Goal: Task Accomplishment & Management: Complete application form

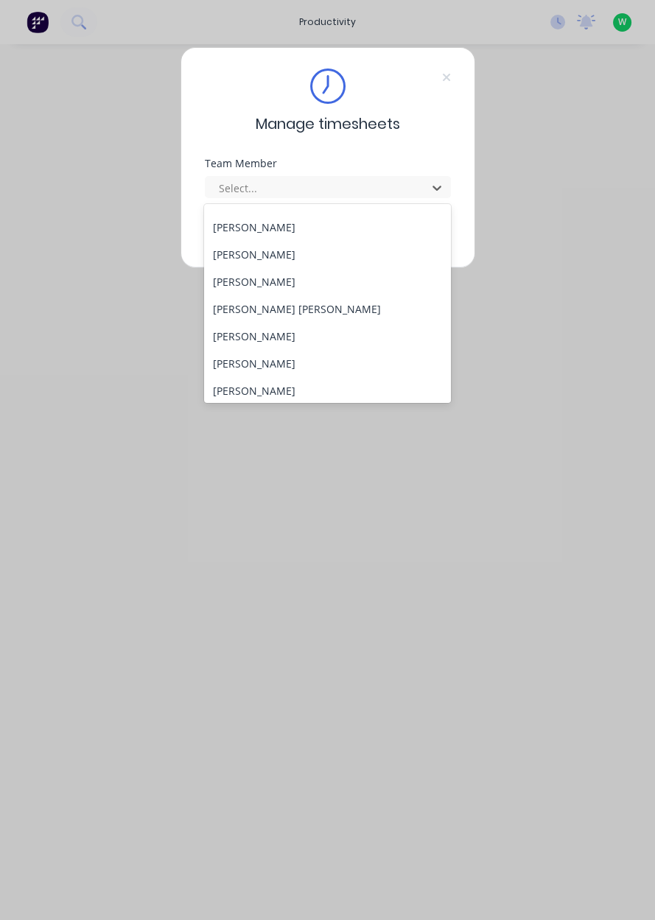
scroll to position [596, 0]
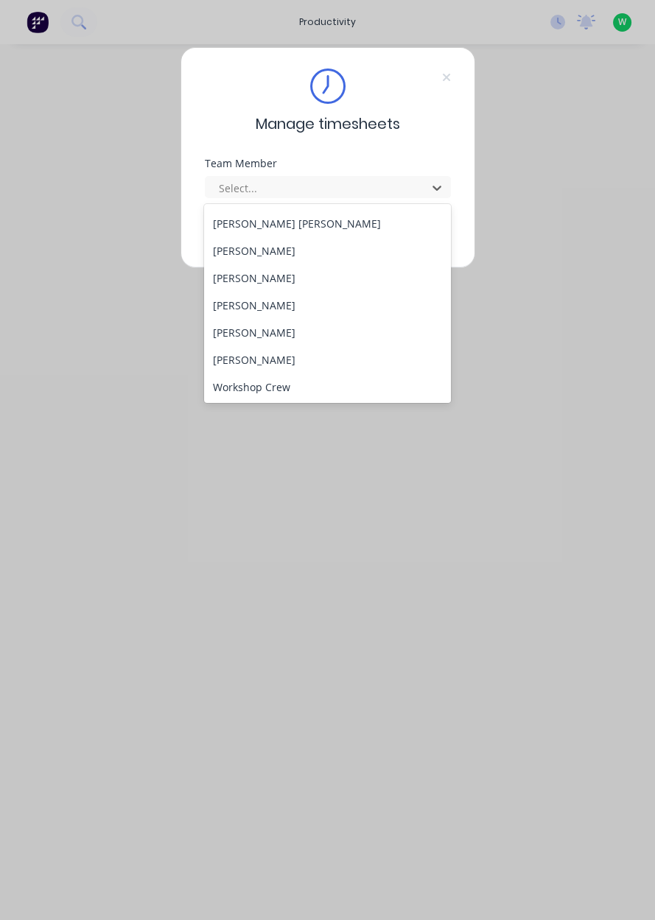
click at [290, 339] on div "[PERSON_NAME]" at bounding box center [327, 332] width 247 height 27
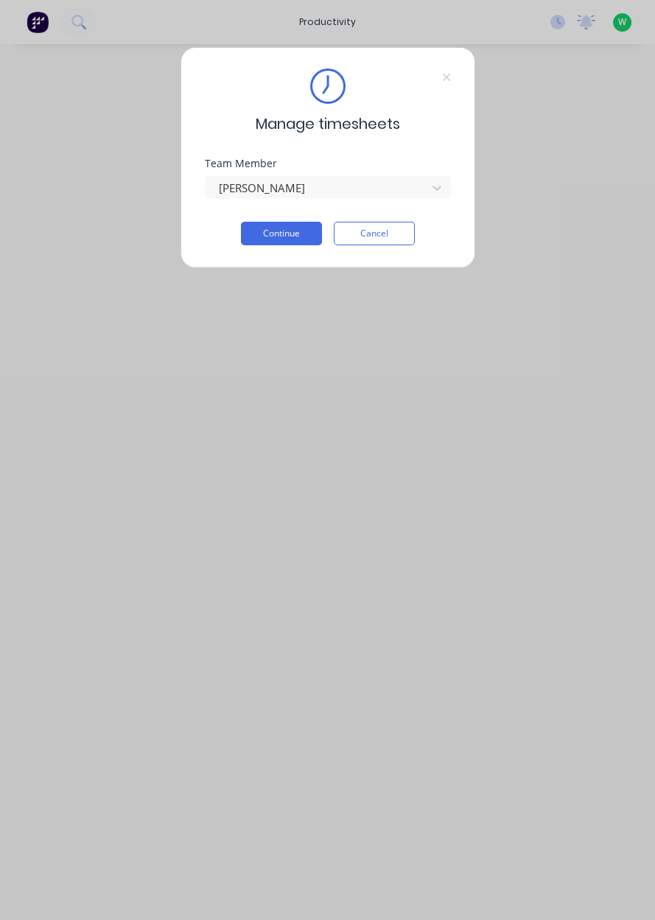
click at [283, 236] on button "Continue" at bounding box center [281, 234] width 81 height 24
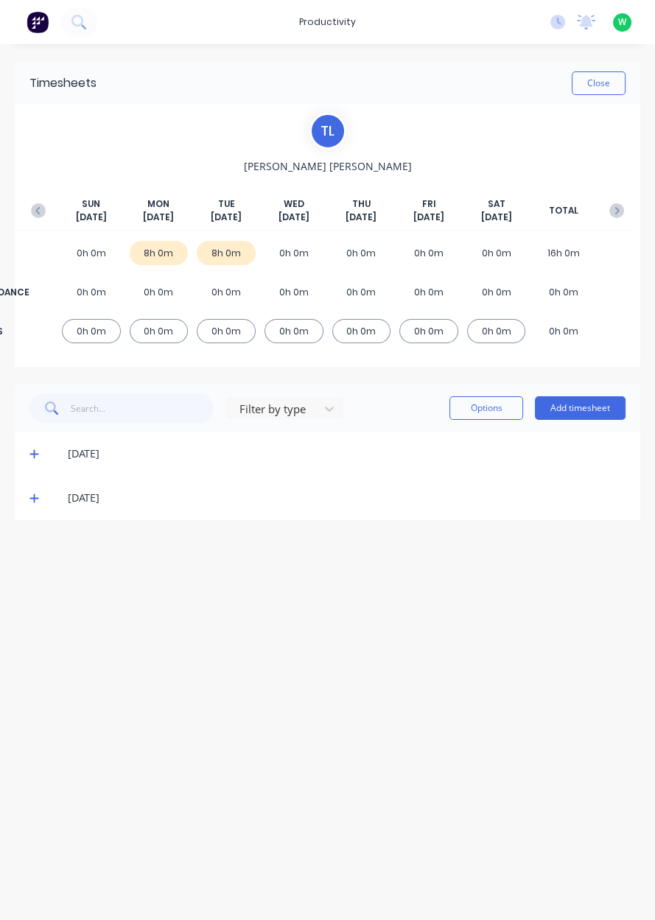
click at [576, 401] on button "Add timesheet" at bounding box center [580, 408] width 91 height 24
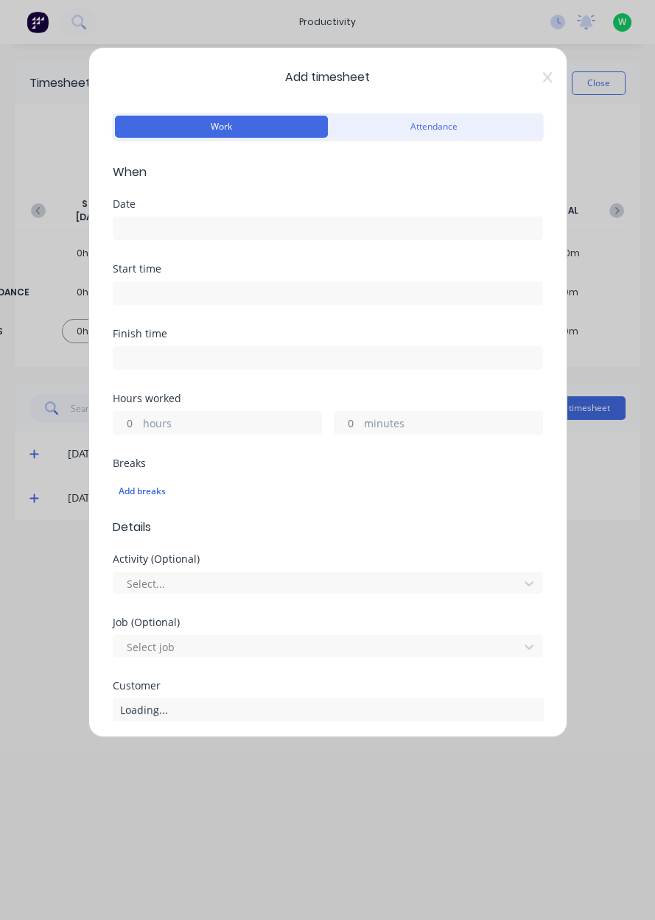
click at [404, 233] on input at bounding box center [327, 228] width 429 height 22
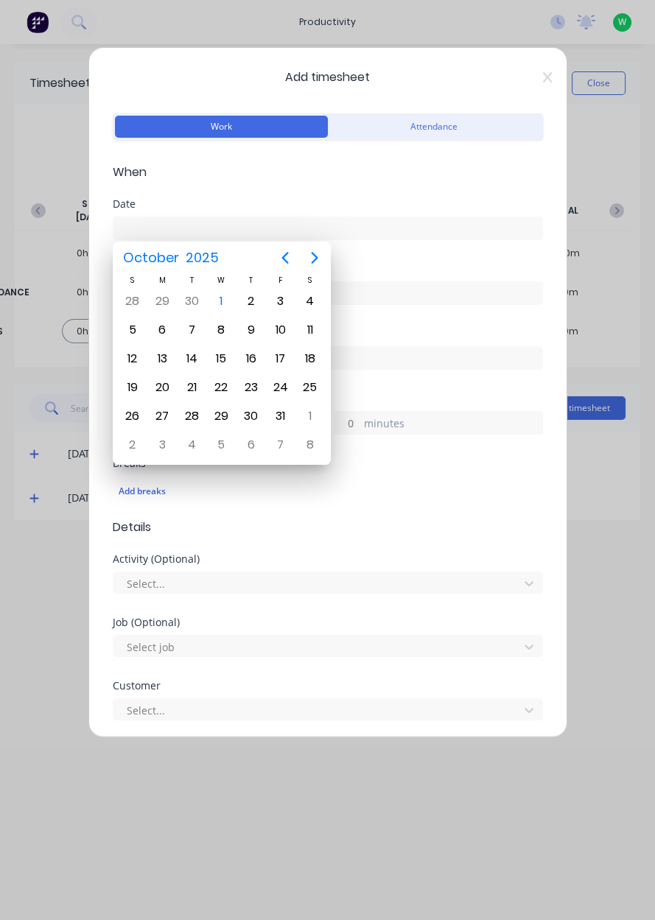
click at [221, 291] on div "1" at bounding box center [221, 301] width 22 height 22
type input "[DATE]"
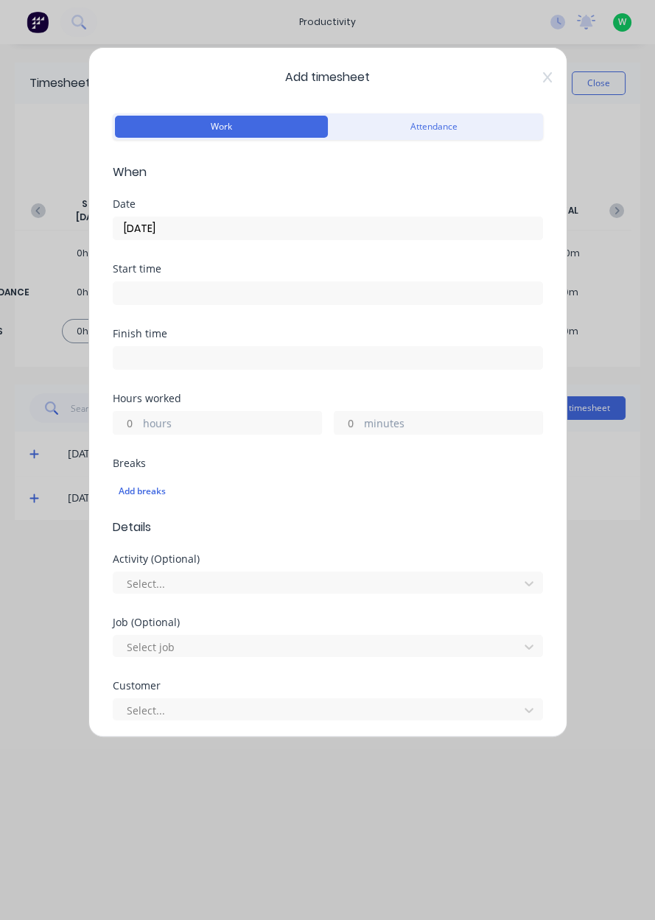
click at [235, 429] on label "hours" at bounding box center [232, 424] width 178 height 18
click at [139, 429] on input "hours" at bounding box center [126, 423] width 26 height 22
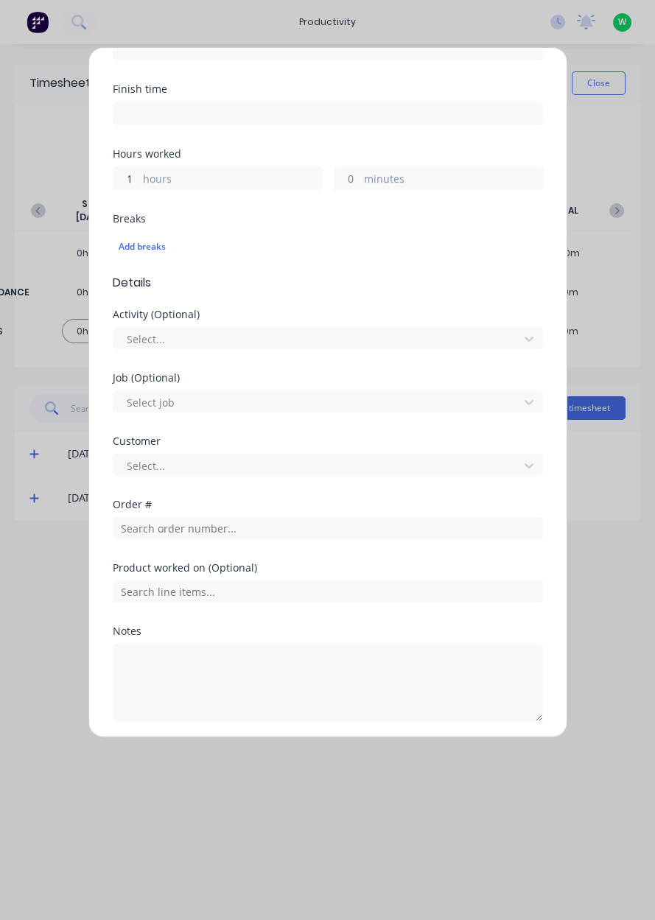
scroll to position [295, 0]
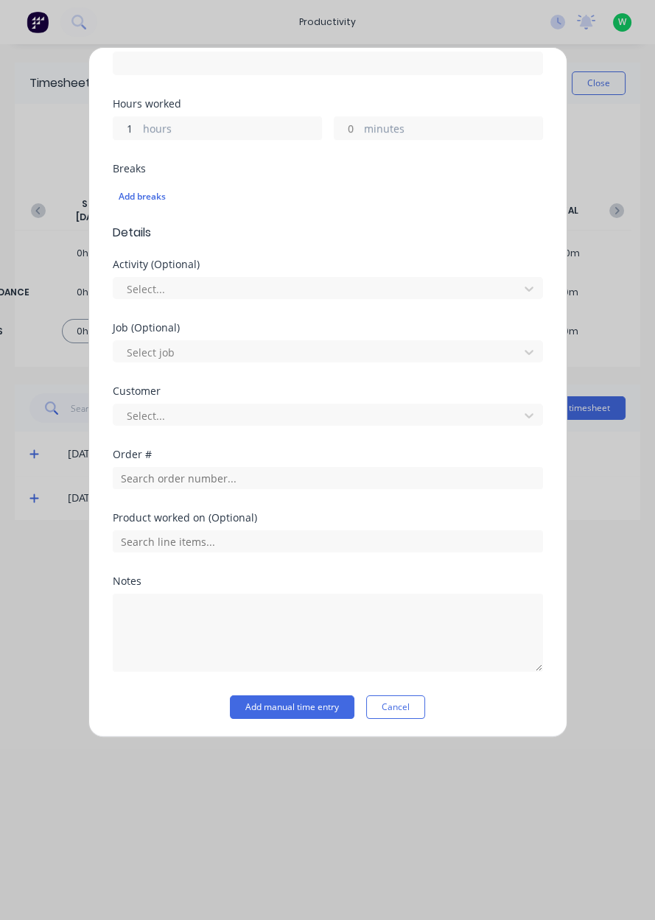
type input "1"
click at [285, 479] on input "text" at bounding box center [328, 478] width 430 height 22
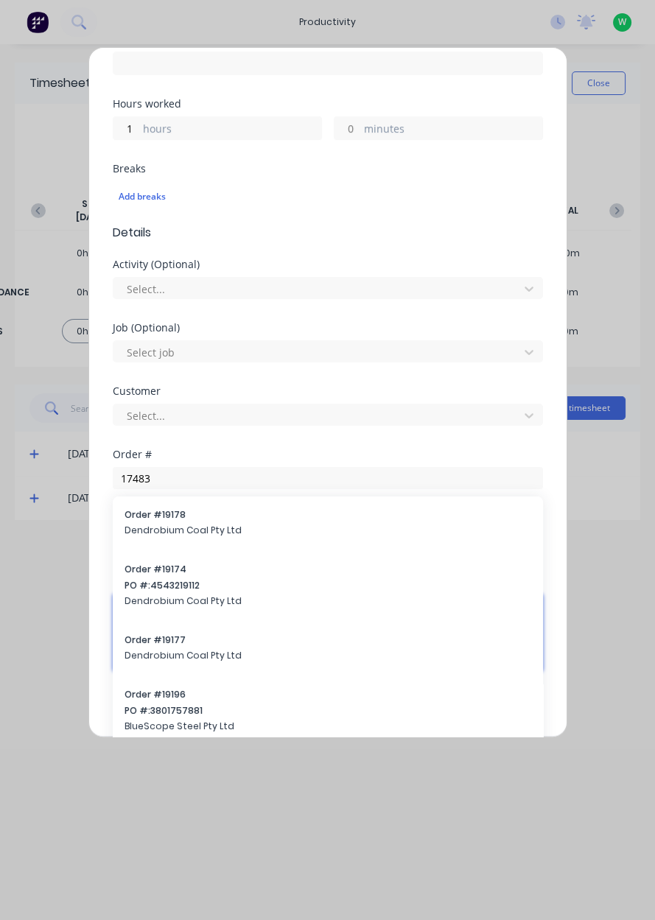
click at [263, 596] on textarea at bounding box center [328, 632] width 430 height 78
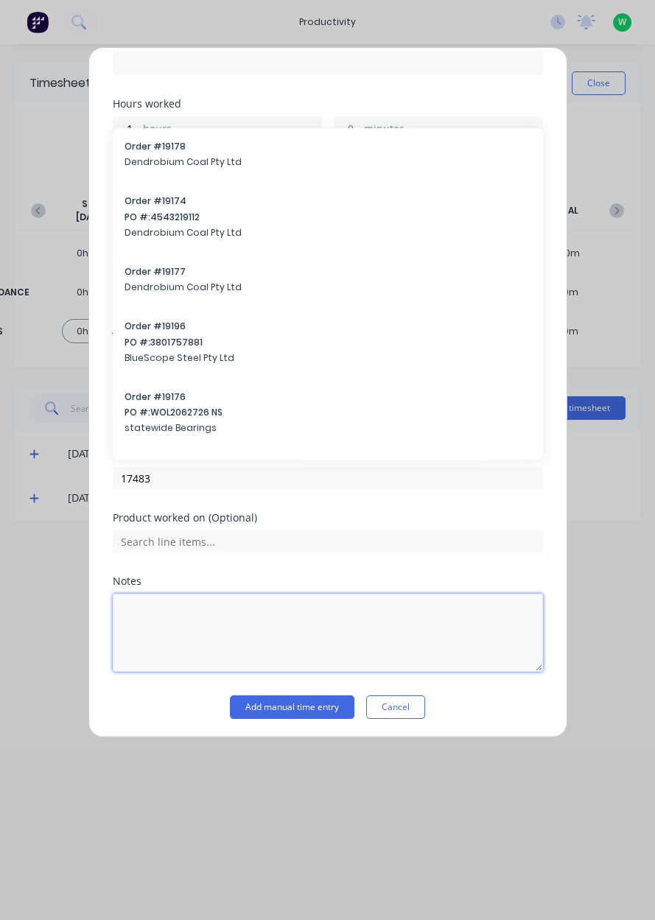
click at [284, 609] on textarea at bounding box center [328, 632] width 430 height 78
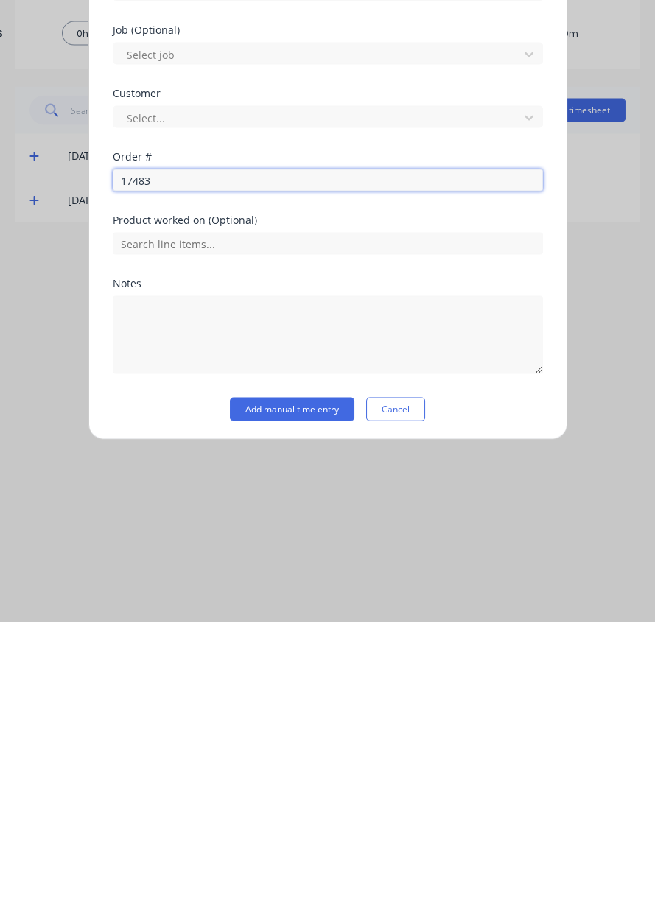
click at [279, 479] on input "17483" at bounding box center [328, 478] width 430 height 22
click at [378, 470] on input "17483" at bounding box center [328, 478] width 430 height 22
type input "17483"
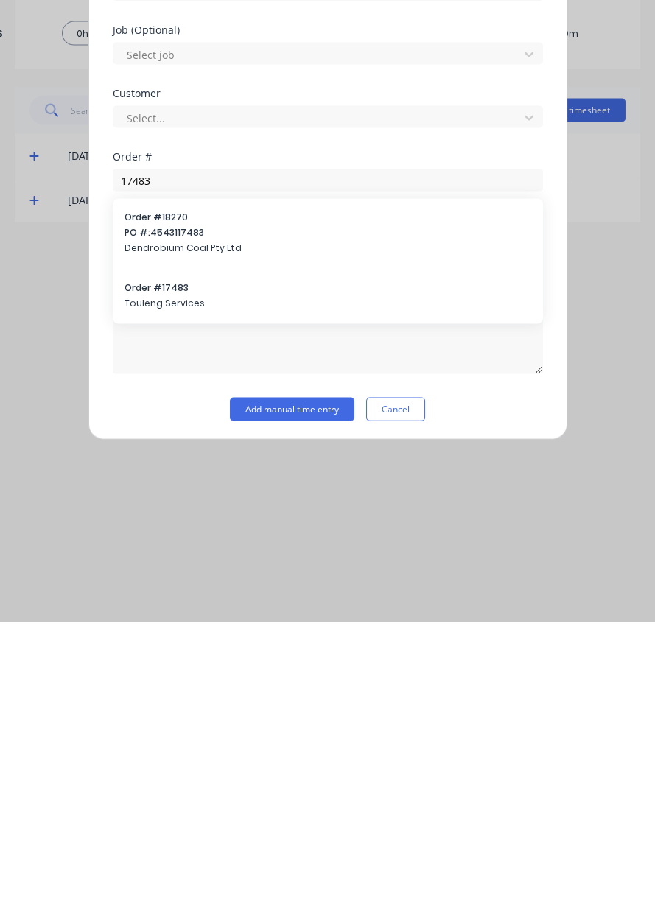
click at [317, 605] on div "Order # 17483 Touleng Services" at bounding box center [327, 594] width 406 height 31
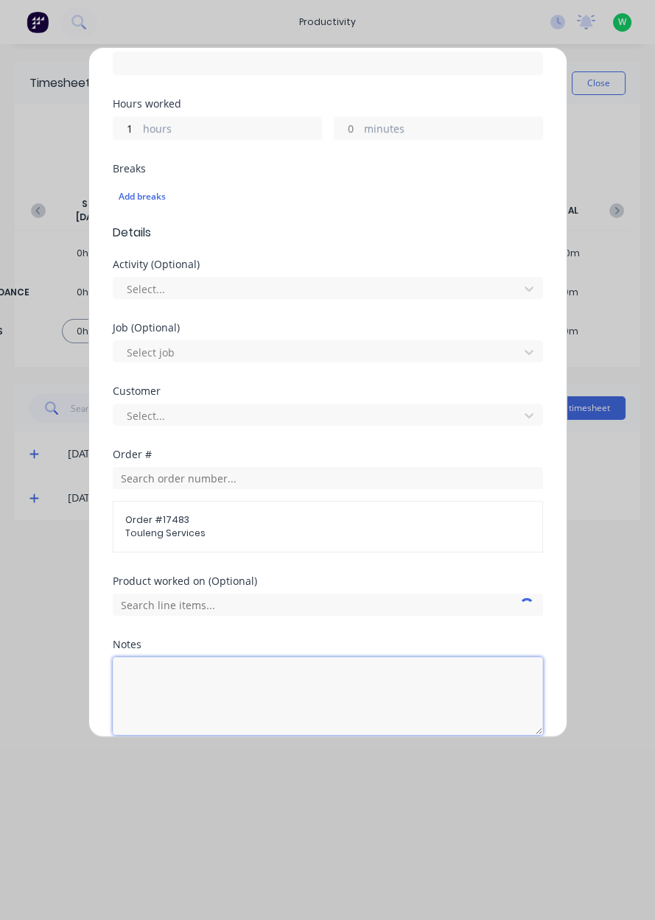
click at [292, 673] on textarea at bounding box center [328, 696] width 430 height 78
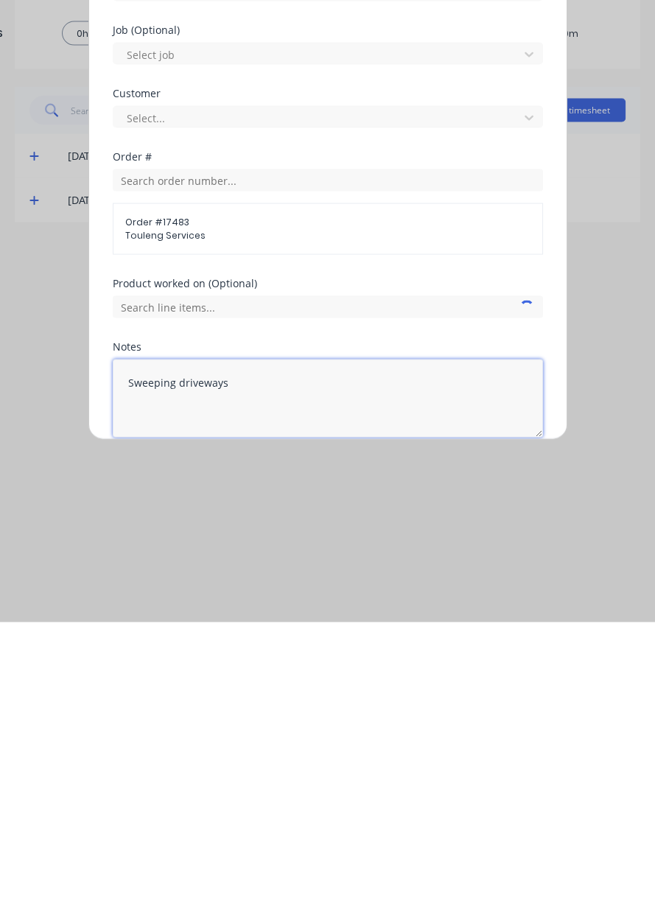
type textarea "Sweeping driveways"
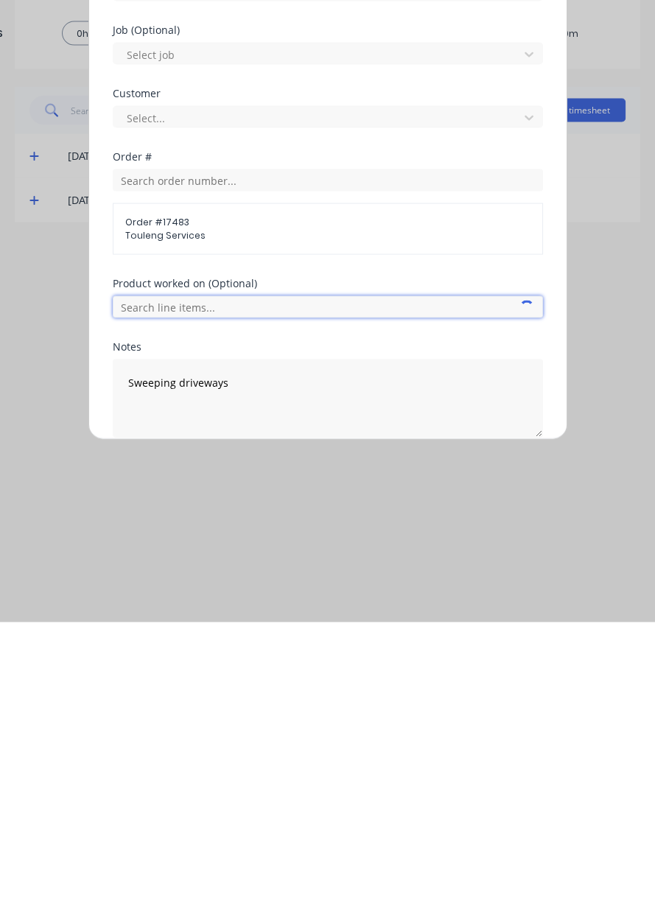
click at [155, 596] on input "text" at bounding box center [328, 604] width 430 height 22
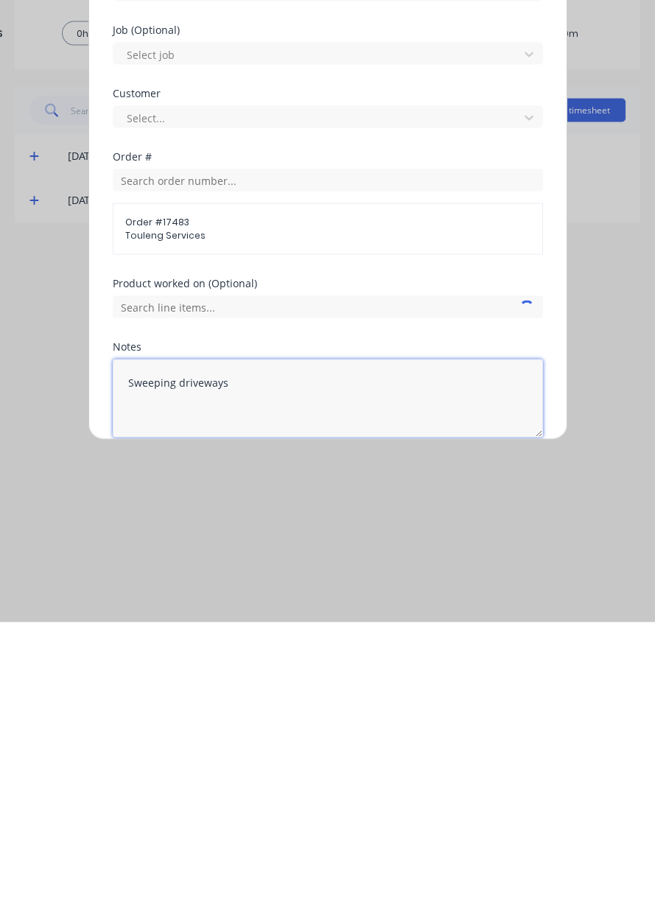
click at [404, 721] on textarea "Sweeping driveways" at bounding box center [328, 696] width 430 height 78
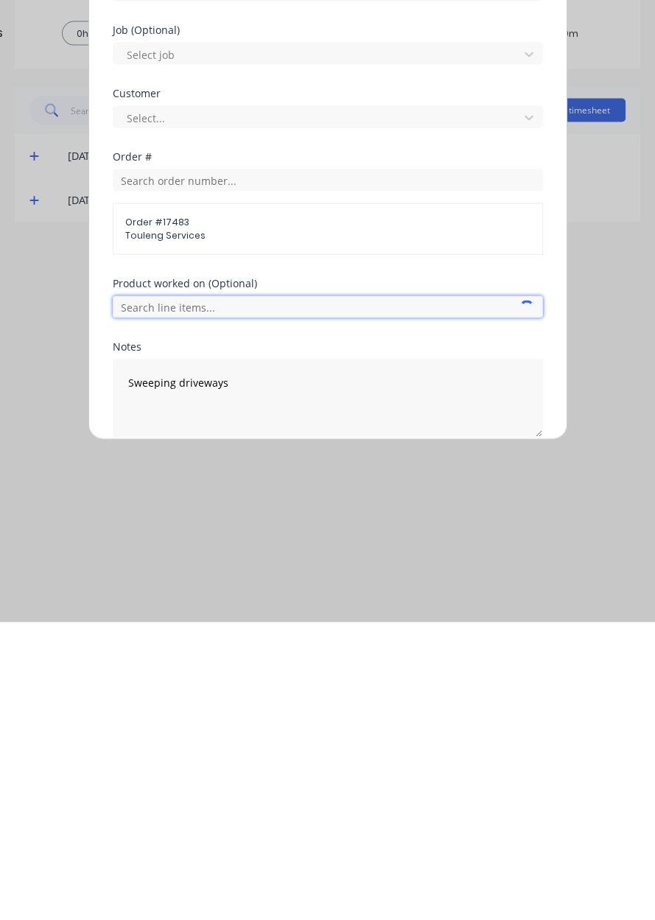
click at [134, 597] on input "text" at bounding box center [328, 604] width 430 height 22
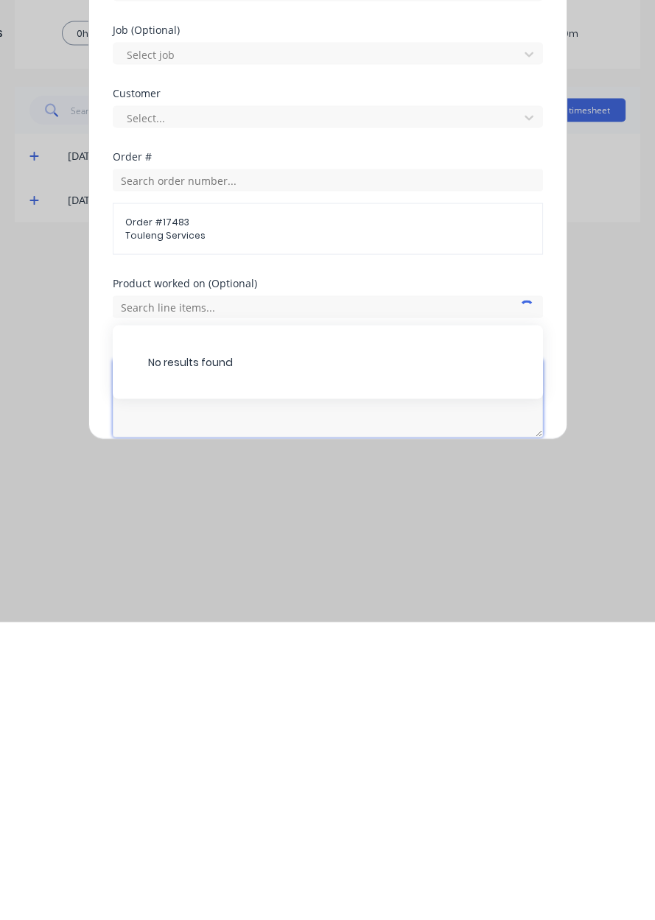
click at [155, 714] on textarea "Sweeping driveways" at bounding box center [328, 696] width 430 height 78
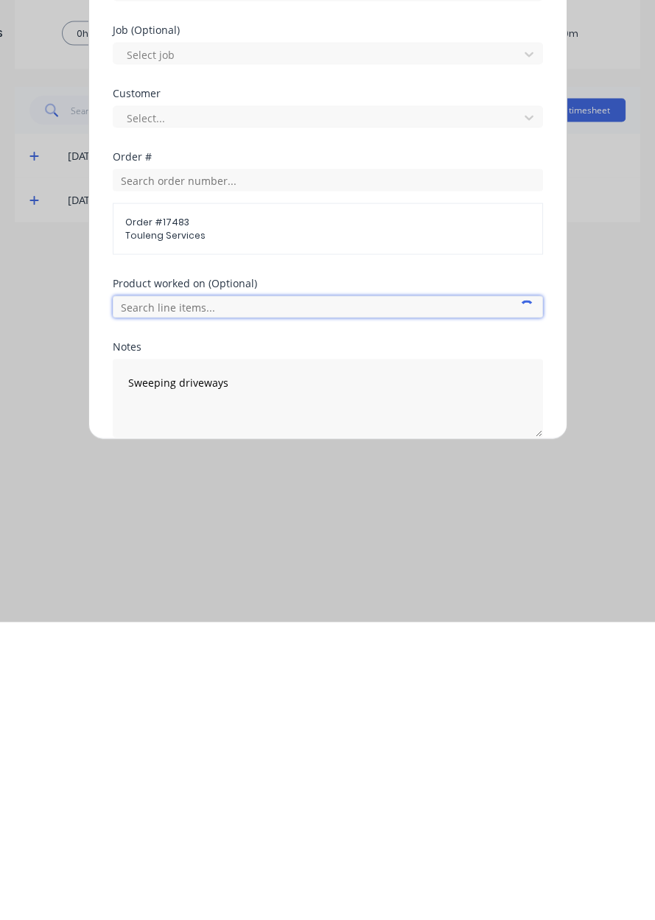
click at [144, 598] on input "text" at bounding box center [328, 604] width 430 height 22
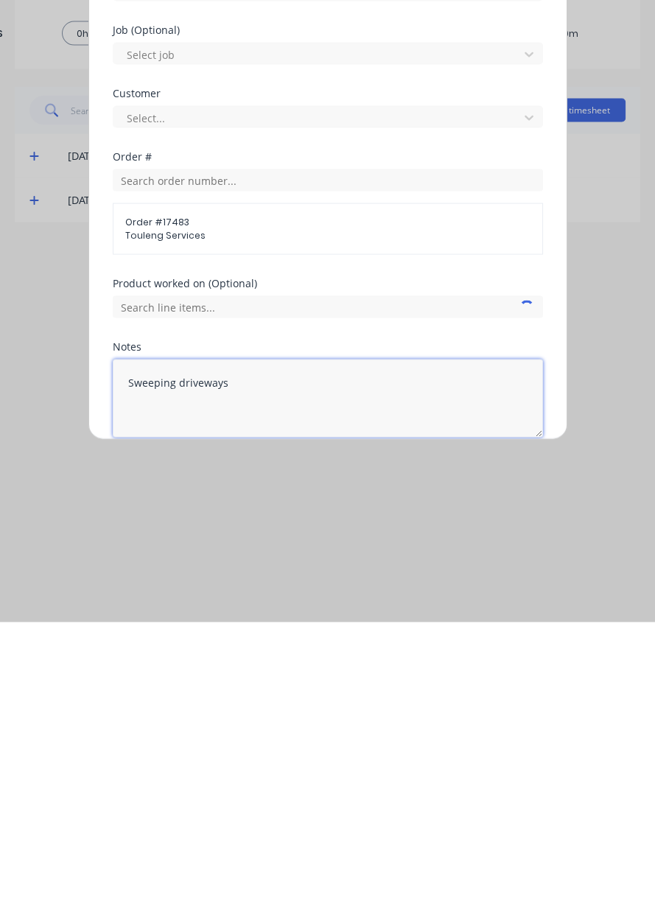
click at [170, 719] on textarea "Sweeping driveways" at bounding box center [328, 696] width 430 height 78
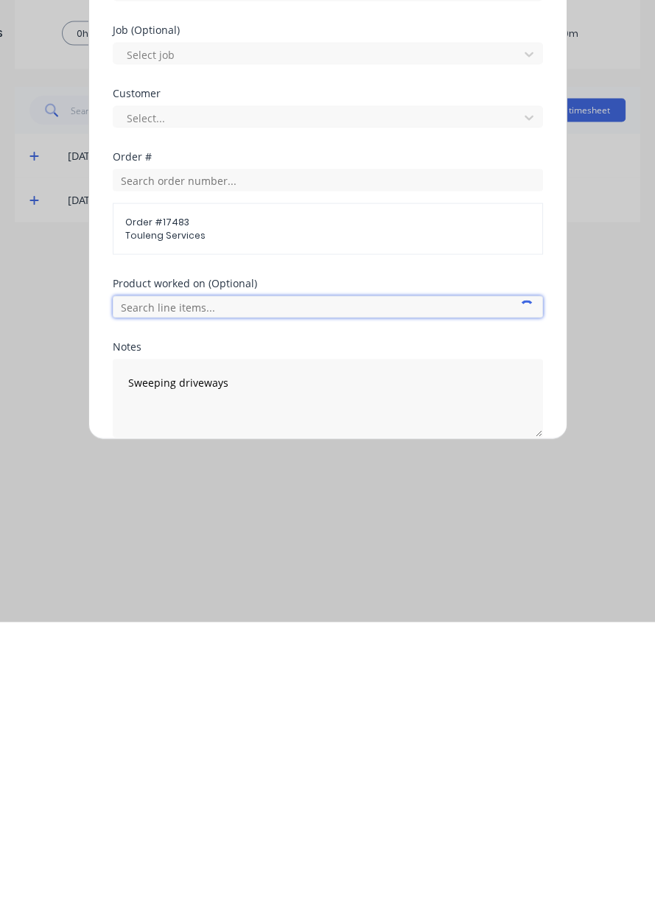
click at [151, 604] on input "text" at bounding box center [328, 604] width 430 height 22
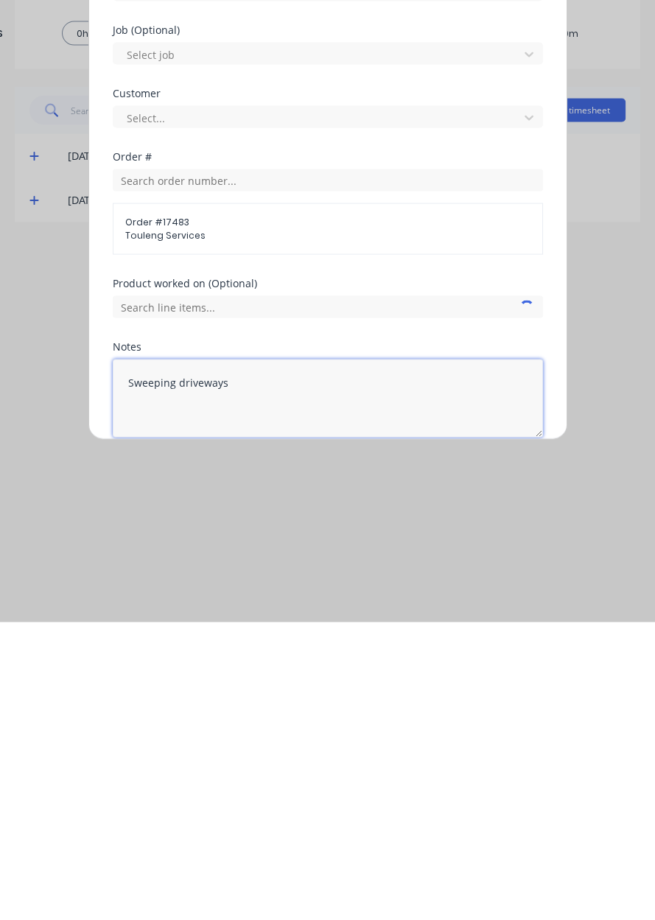
click at [421, 714] on textarea "Sweeping driveways" at bounding box center [328, 696] width 430 height 78
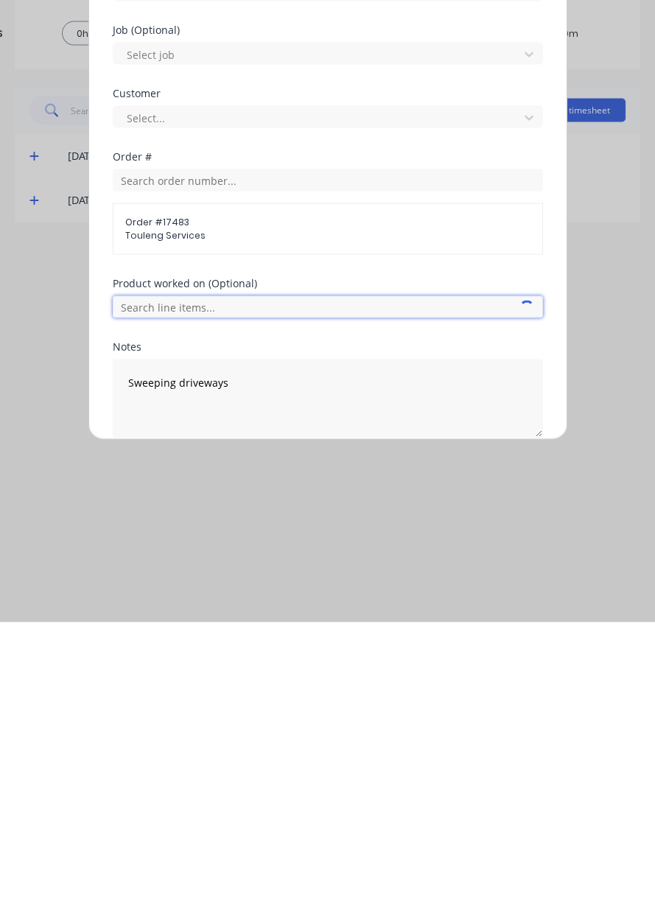
click at [156, 602] on input "text" at bounding box center [328, 604] width 430 height 22
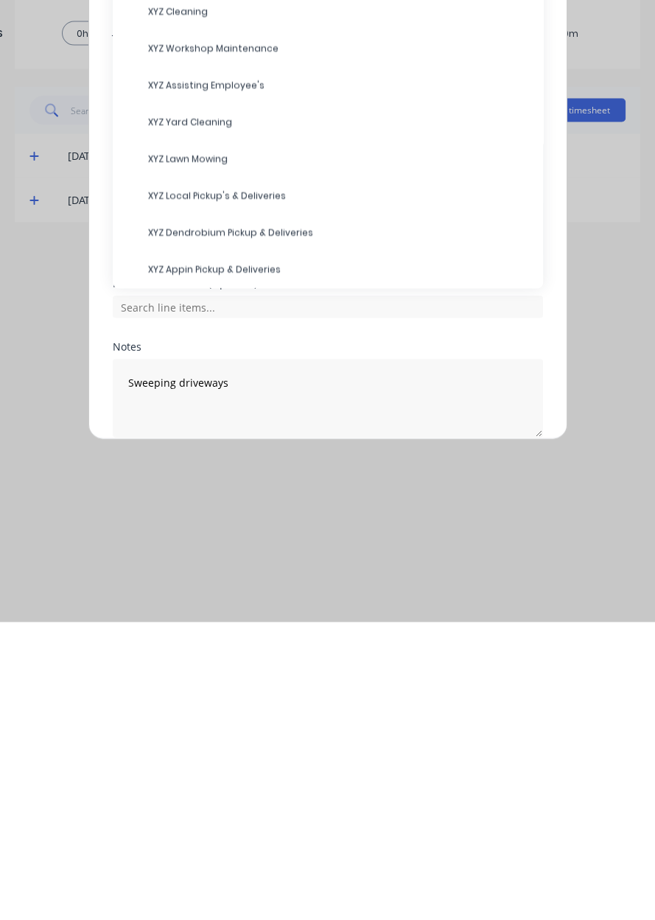
click at [322, 328] on div "XYZ Workshop Maintenance" at bounding box center [328, 346] width 430 height 37
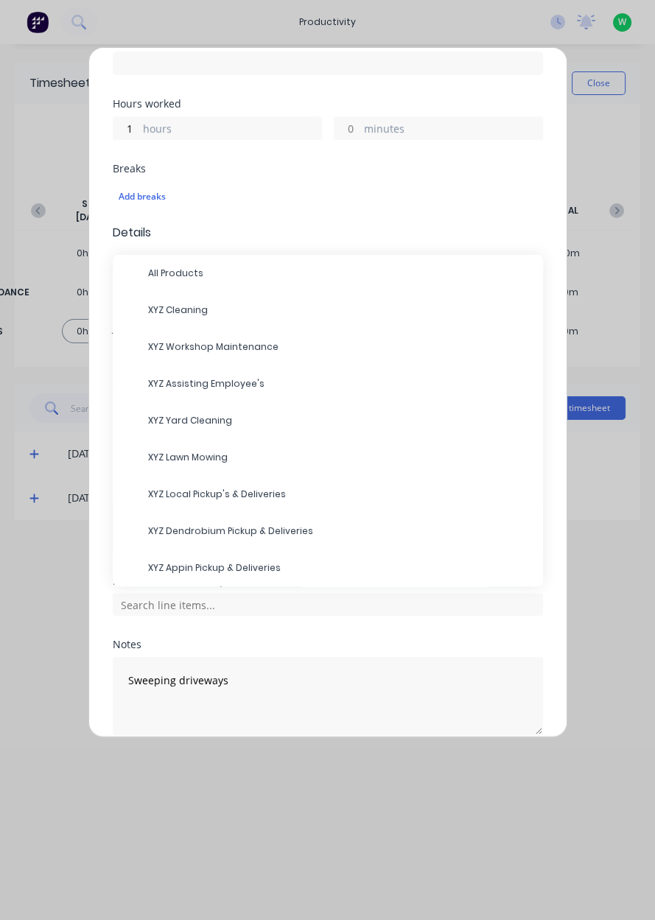
click at [300, 310] on span "XYZ Cleaning" at bounding box center [339, 309] width 383 height 13
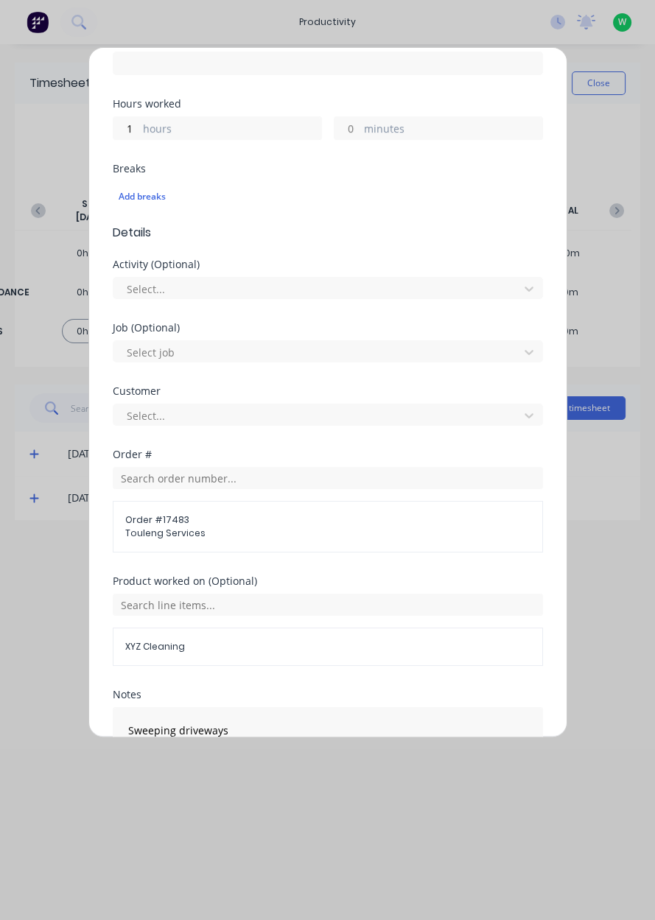
scroll to position [407, 0]
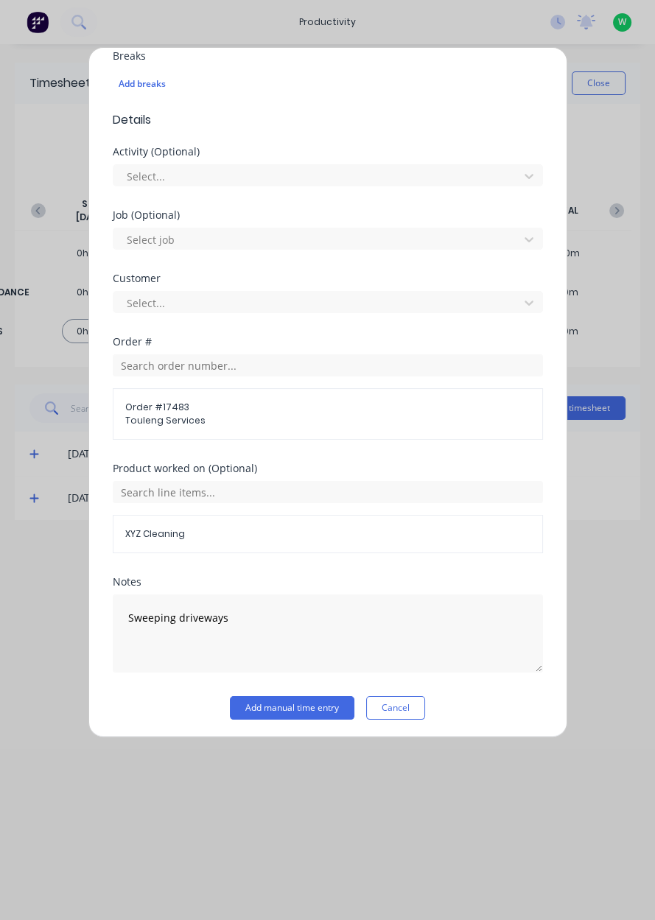
click at [327, 708] on button "Add manual time entry" at bounding box center [292, 708] width 124 height 24
